Goal: Task Accomplishment & Management: Use online tool/utility

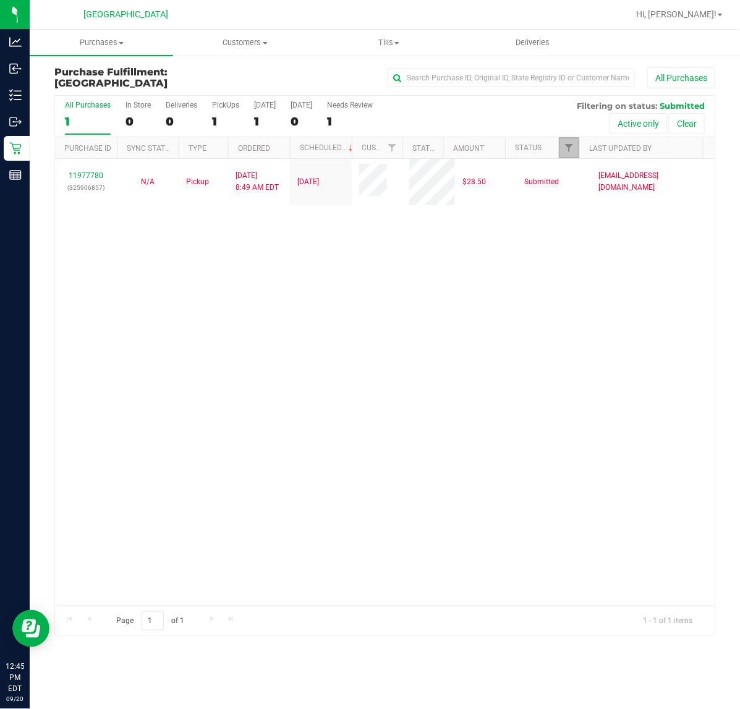
click at [564, 142] on link "Filter" at bounding box center [569, 147] width 20 height 21
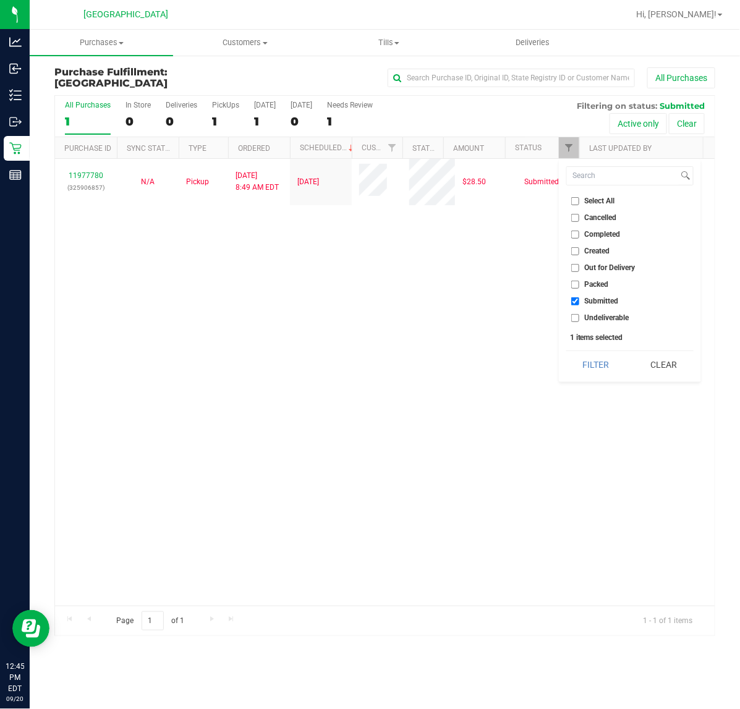
click at [585, 378] on div "Select All Cancelled Completed Created Out for Delivery Packed Submitted Undeli…" at bounding box center [630, 270] width 142 height 223
click at [591, 365] on button "Filter" at bounding box center [595, 364] width 59 height 27
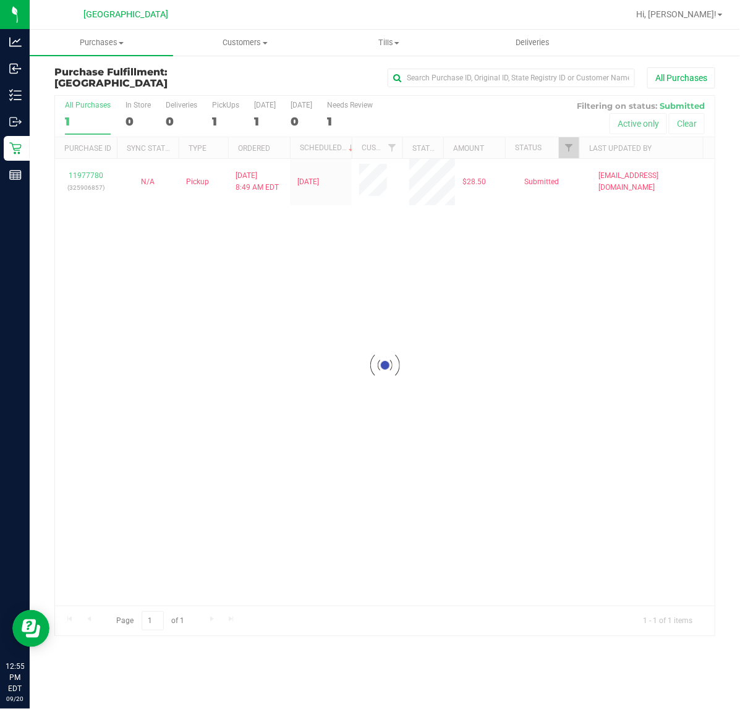
checkbox input "true"
click at [570, 150] on span "Filter" at bounding box center [569, 148] width 10 height 10
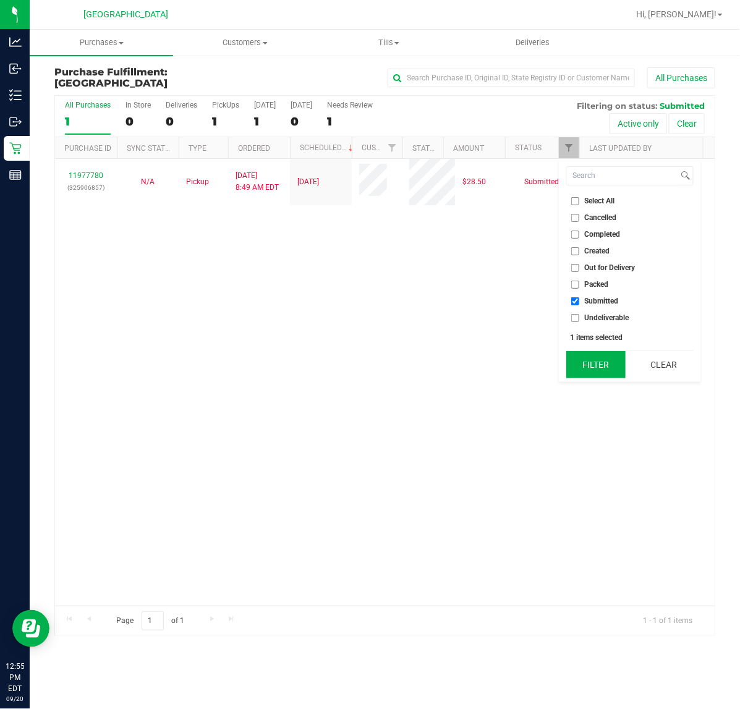
click at [595, 363] on button "Filter" at bounding box center [595, 364] width 59 height 27
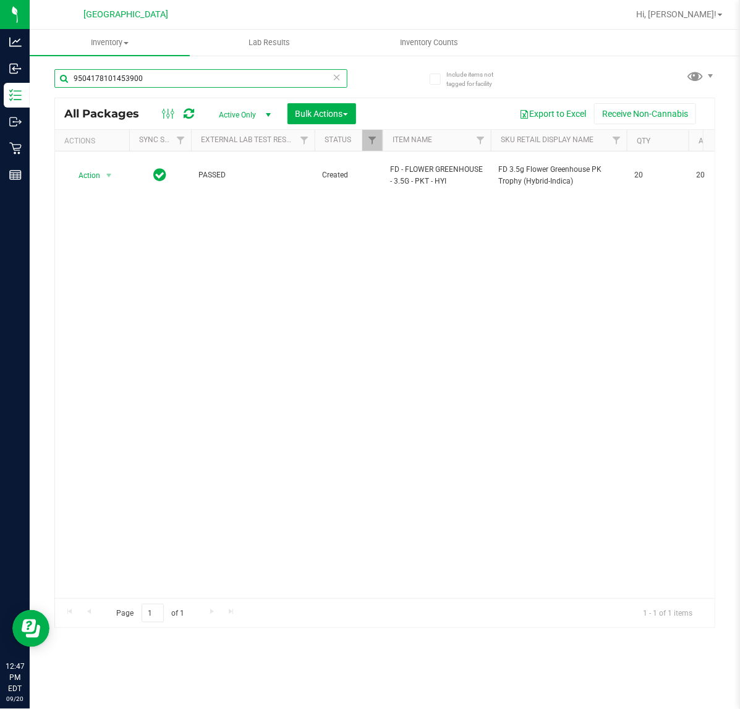
click at [192, 76] on input "9504178101453900" at bounding box center [200, 78] width 293 height 19
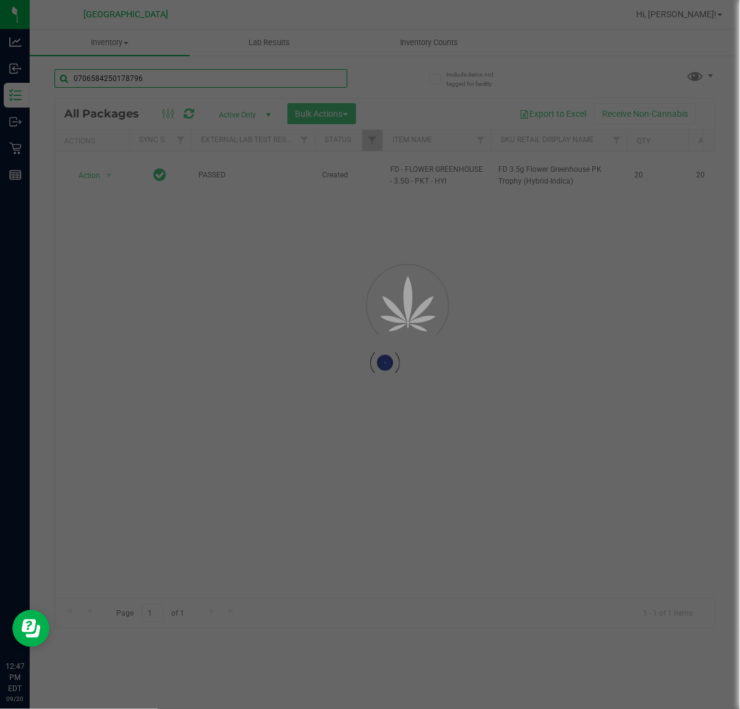
type input "0706584250178796"
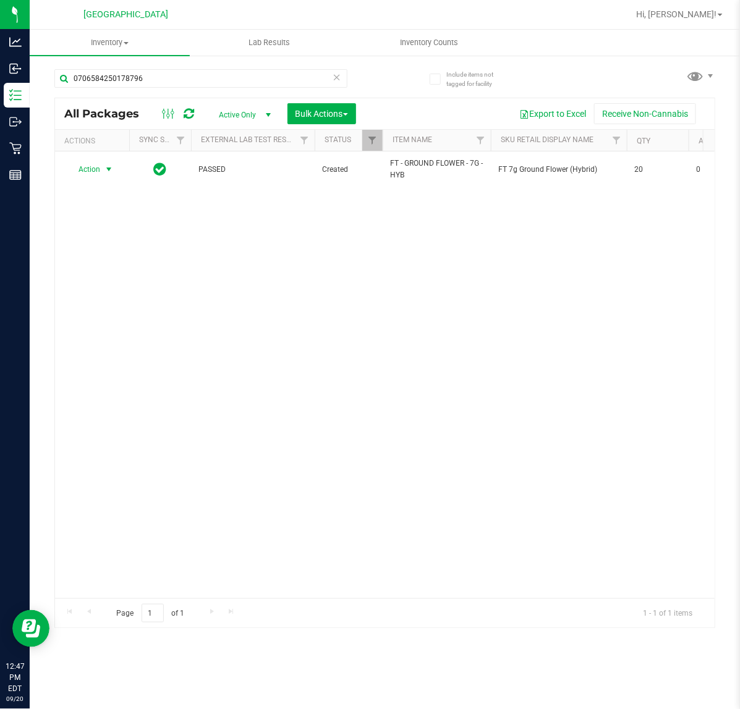
click at [109, 167] on span "select" at bounding box center [109, 169] width 10 height 10
click at [116, 308] on li "Unlock package" at bounding box center [108, 317] width 80 height 19
